Goal: Find contact information: Obtain details needed to contact an individual or organization

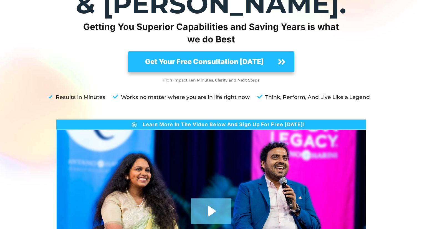
click at [203, 198] on icon "Play Video: anh_main_page (1080p)" at bounding box center [211, 211] width 40 height 26
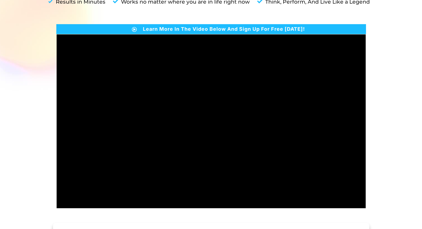
scroll to position [206, 0]
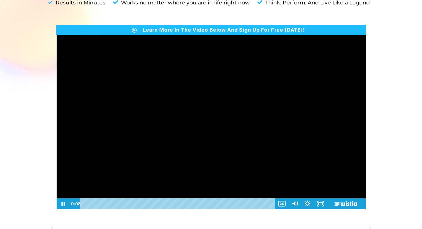
click at [221, 100] on div at bounding box center [211, 122] width 309 height 174
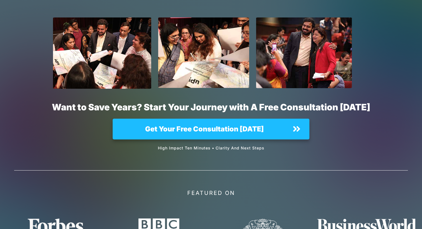
scroll to position [4130, 0]
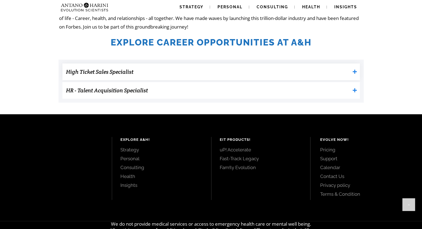
click at [180, 74] on h3 "High Ticket Sales Specialist" at bounding box center [208, 71] width 284 height 11
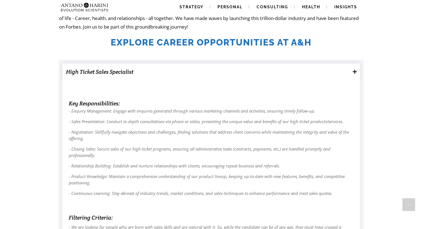
click at [180, 74] on h3 "High Ticket Sales Specialist" at bounding box center [208, 71] width 284 height 11
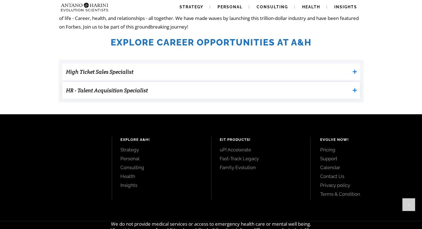
click at [180, 95] on h3 "HR - Talent Acquisition Specialist" at bounding box center [208, 90] width 284 height 11
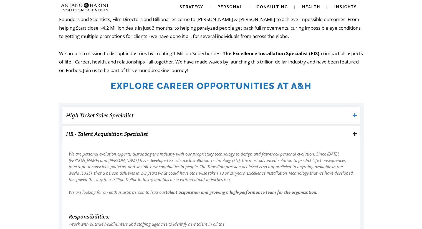
scroll to position [123, 0]
click at [204, 117] on h3 "High Ticket Sales Specialist" at bounding box center [208, 115] width 284 height 11
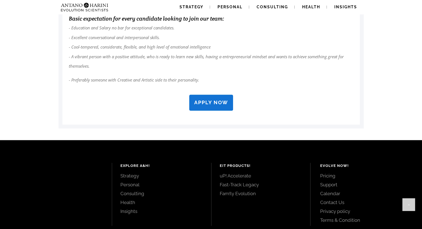
scroll to position [964, 0]
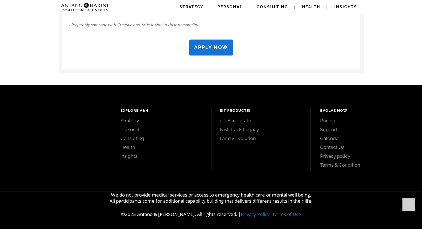
click at [337, 146] on link "Contact Us" at bounding box center [364, 147] width 89 height 6
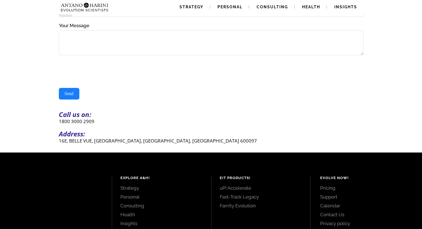
scroll to position [163, 0]
